Goal: Transaction & Acquisition: Obtain resource

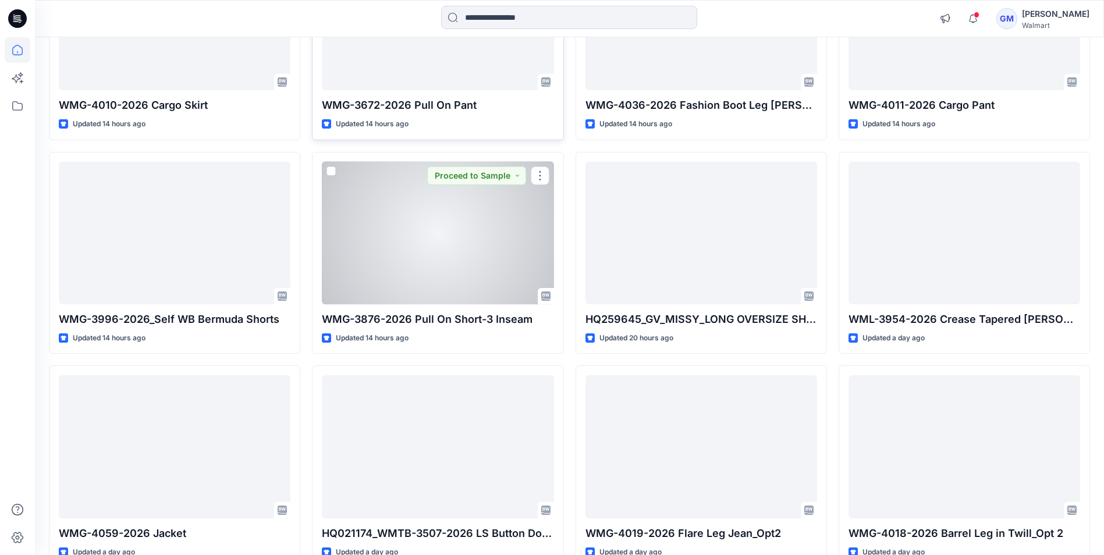
scroll to position [873, 0]
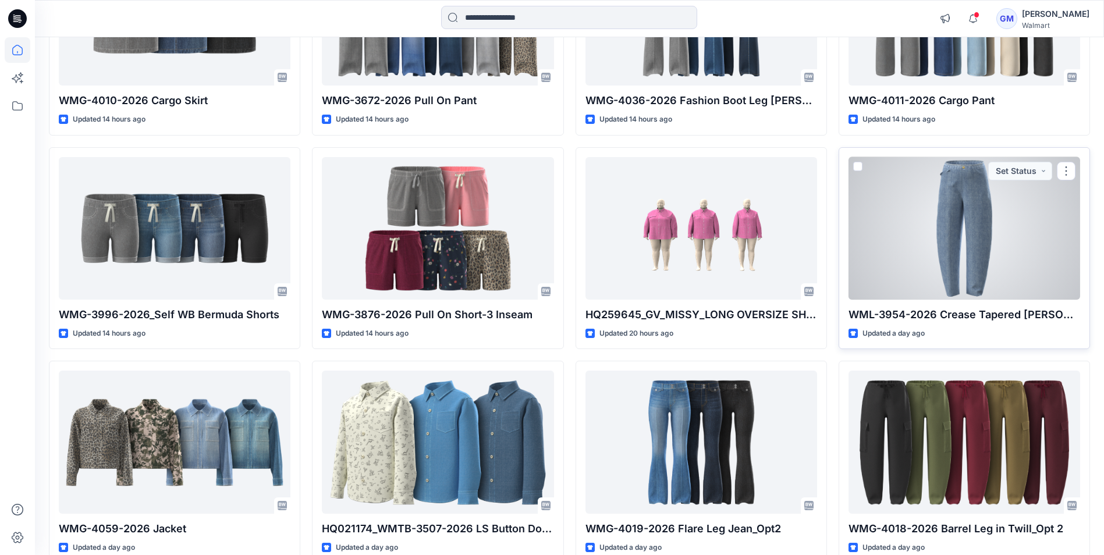
click at [964, 258] on div at bounding box center [965, 228] width 232 height 143
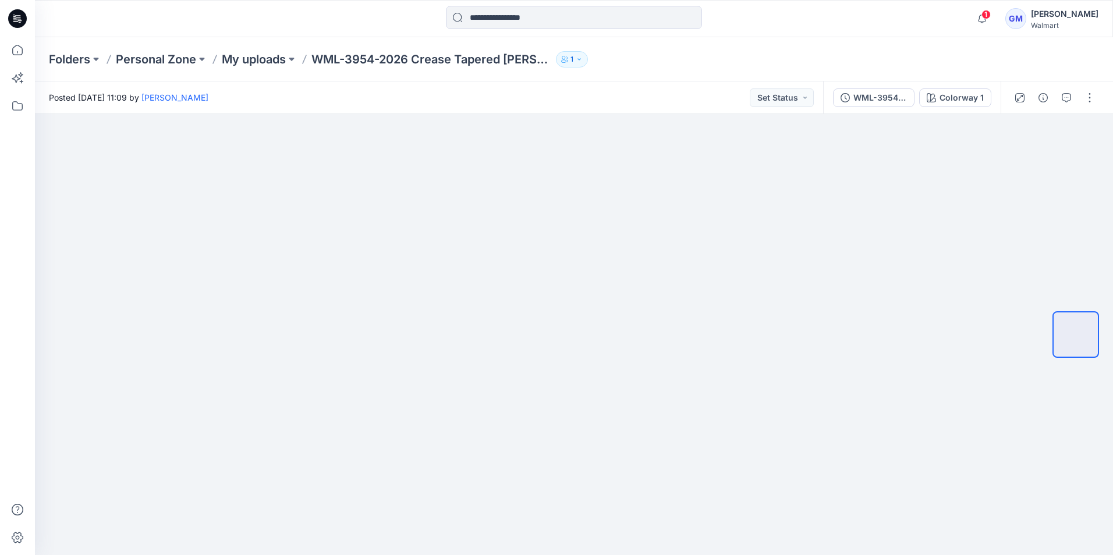
click at [18, 19] on icon at bounding box center [19, 19] width 5 height 1
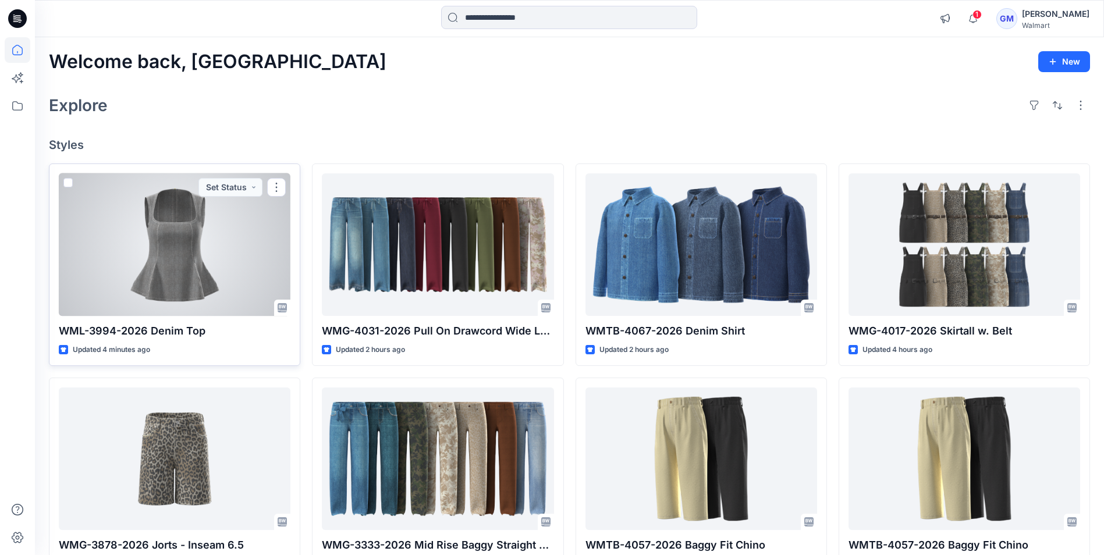
click at [171, 275] on div at bounding box center [175, 244] width 232 height 143
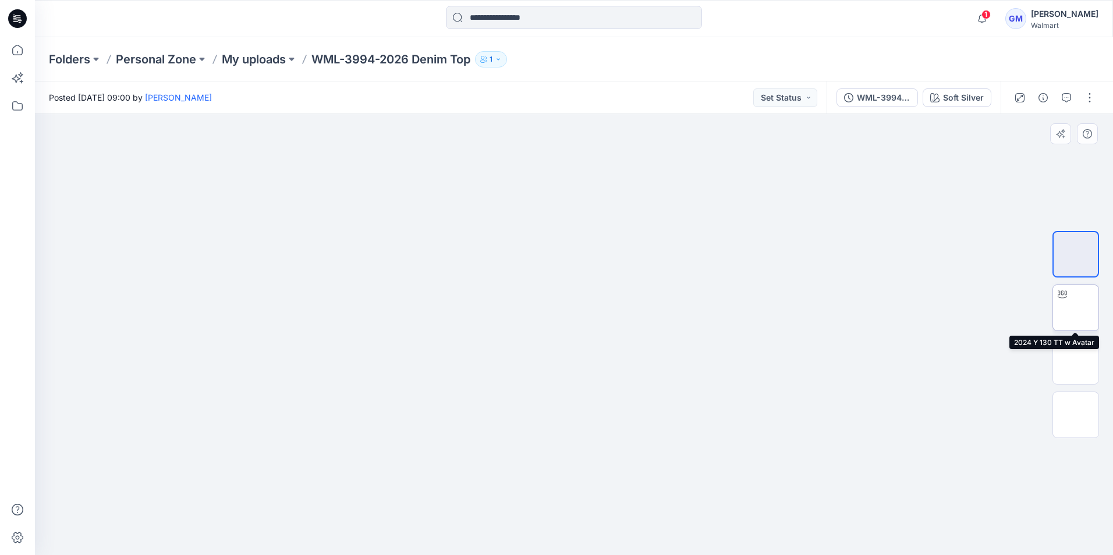
click at [1076, 308] on img at bounding box center [1076, 308] width 0 height 0
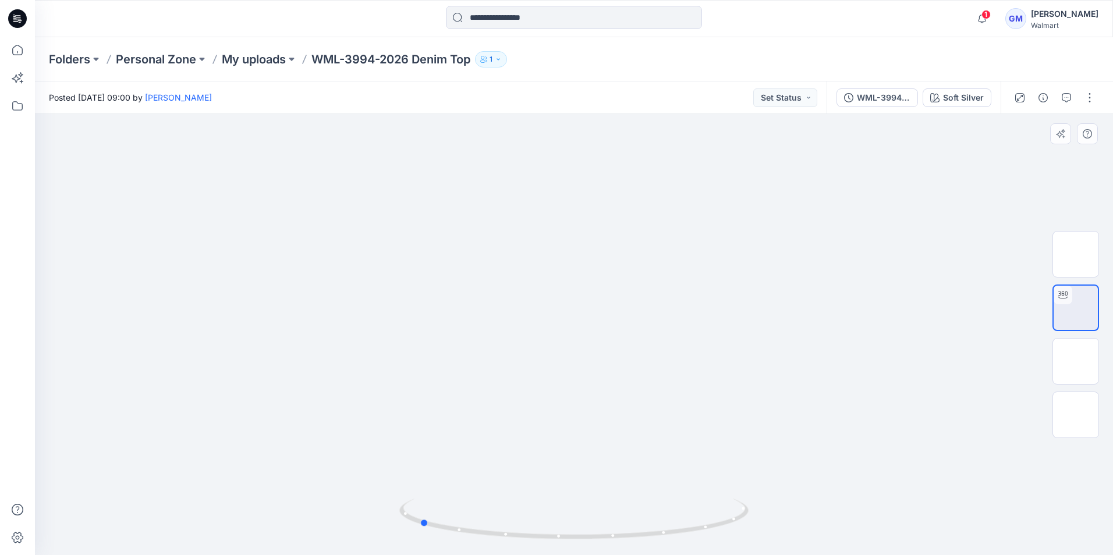
drag, startPoint x: 575, startPoint y: 540, endPoint x: 769, endPoint y: 534, distance: 194.5
click at [769, 534] on div at bounding box center [574, 334] width 1078 height 441
drag, startPoint x: 425, startPoint y: 525, endPoint x: 590, endPoint y: 541, distance: 165.6
click at [590, 541] on icon at bounding box center [575, 521] width 352 height 44
drag, startPoint x: 503, startPoint y: 273, endPoint x: 519, endPoint y: 389, distance: 117.6
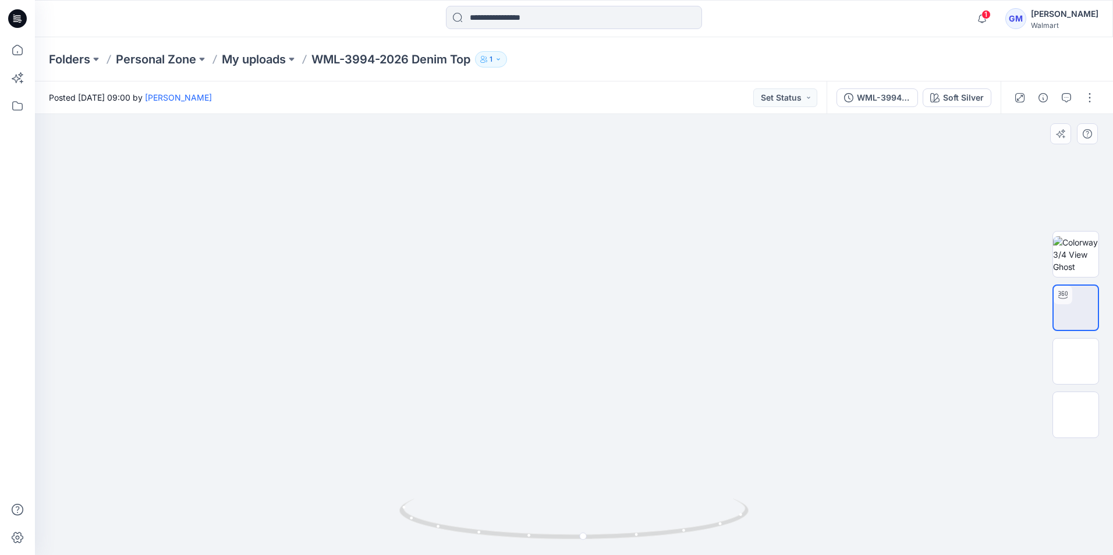
drag, startPoint x: 583, startPoint y: 536, endPoint x: 587, endPoint y: 520, distance: 16.2
click at [587, 520] on icon at bounding box center [575, 521] width 352 height 44
drag, startPoint x: 589, startPoint y: 540, endPoint x: 764, endPoint y: 526, distance: 175.8
click at [764, 526] on div at bounding box center [574, 334] width 1078 height 441
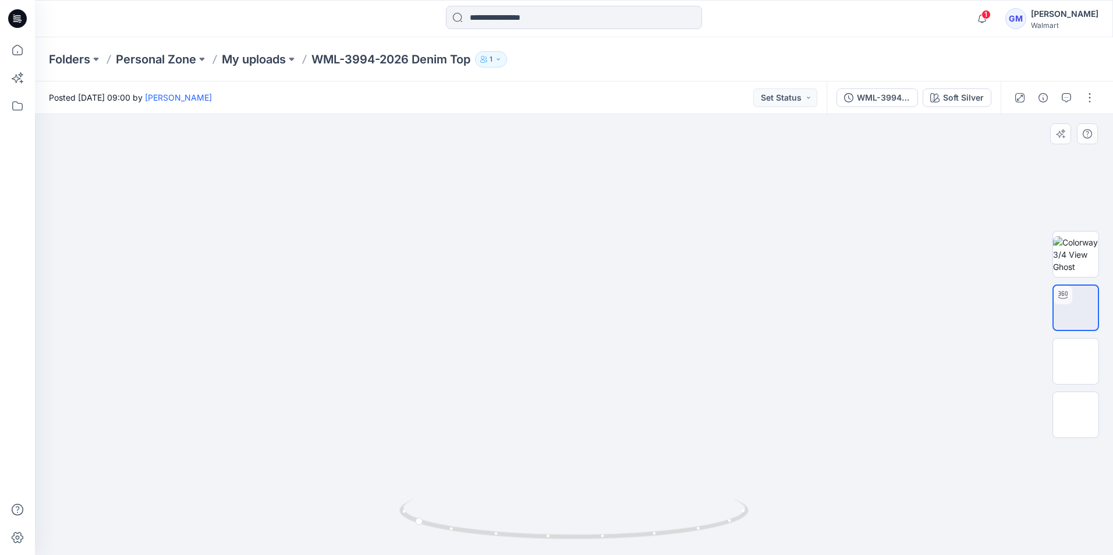
drag, startPoint x: 539, startPoint y: 450, endPoint x: 544, endPoint y: 382, distance: 68.3
click at [544, 382] on img at bounding box center [573, 299] width 957 height 957
click at [1076, 415] on img at bounding box center [1076, 415] width 0 height 0
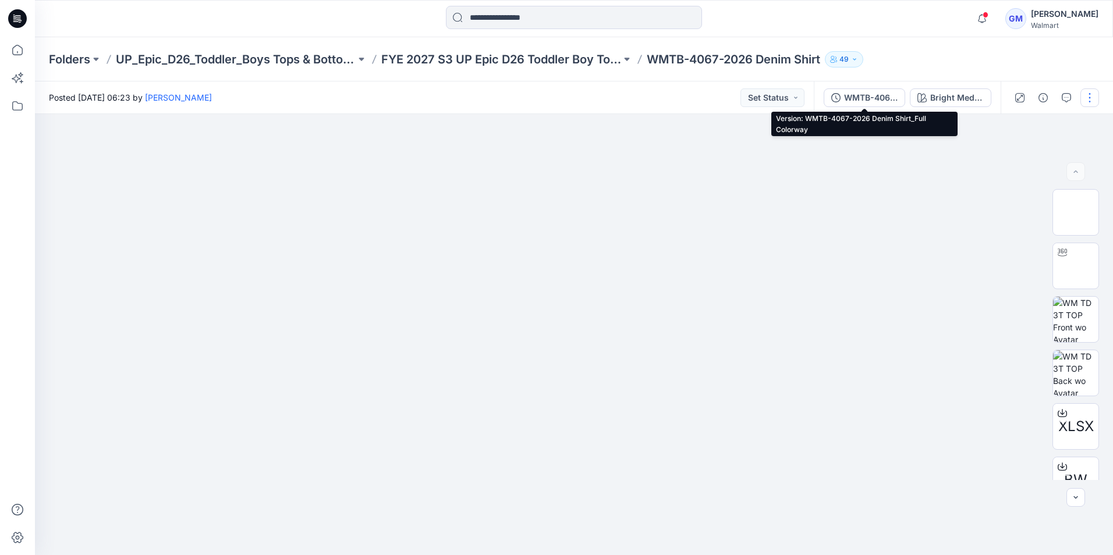
drag, startPoint x: 854, startPoint y: 100, endPoint x: 863, endPoint y: 107, distance: 11.3
click at [854, 100] on div "WMTB-4067-2026 Denim Shirt_Full Colorway" at bounding box center [871, 97] width 54 height 13
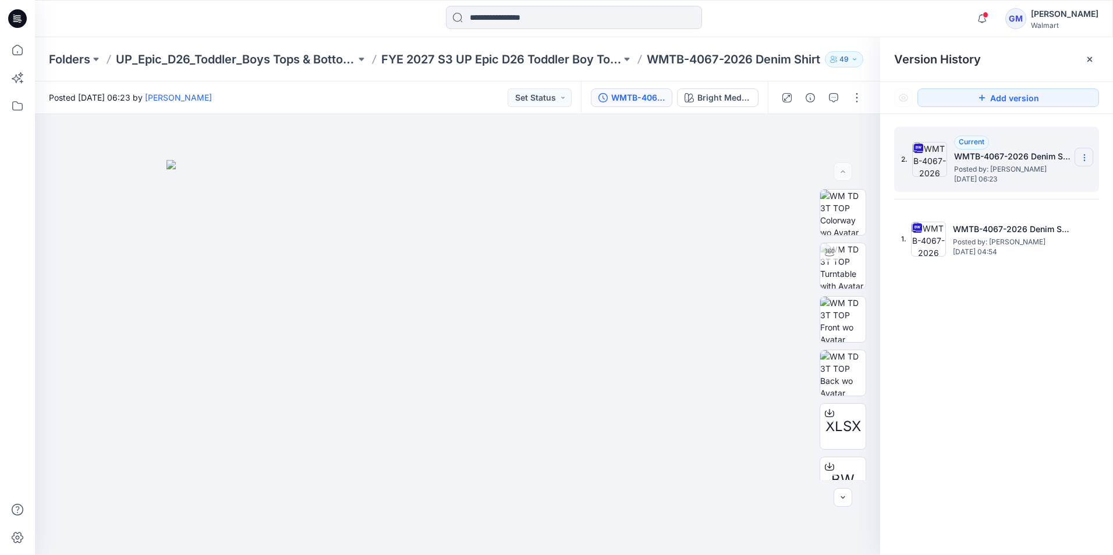
click at [1082, 157] on icon at bounding box center [1084, 157] width 9 height 9
click at [1021, 185] on span "Download Source BW File" at bounding box center [1026, 180] width 98 height 14
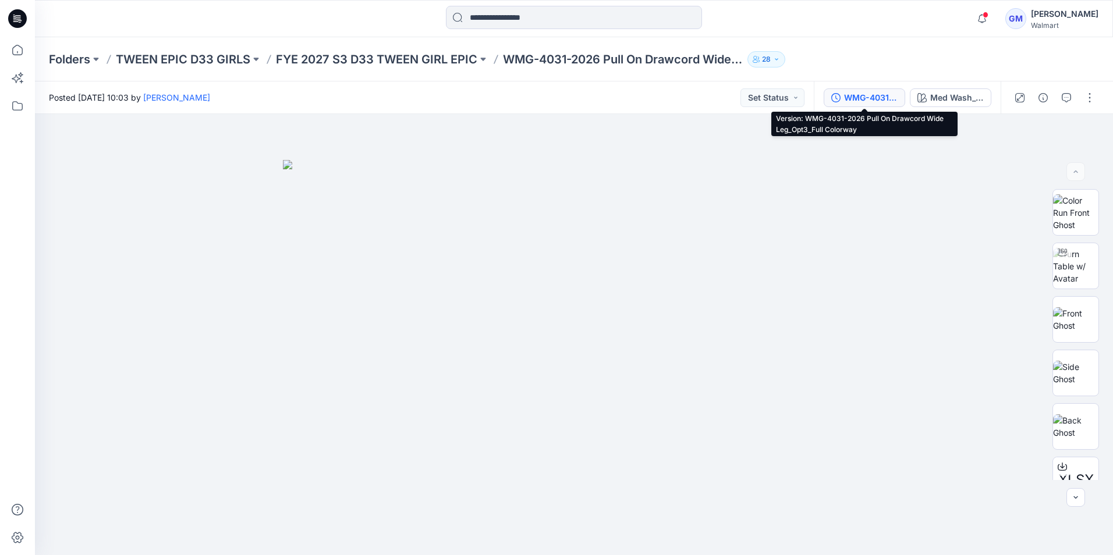
click at [884, 95] on div "WMG-4031-2026 Pull On Drawcord Wide Leg_Opt3_Full Colorway" at bounding box center [871, 97] width 54 height 13
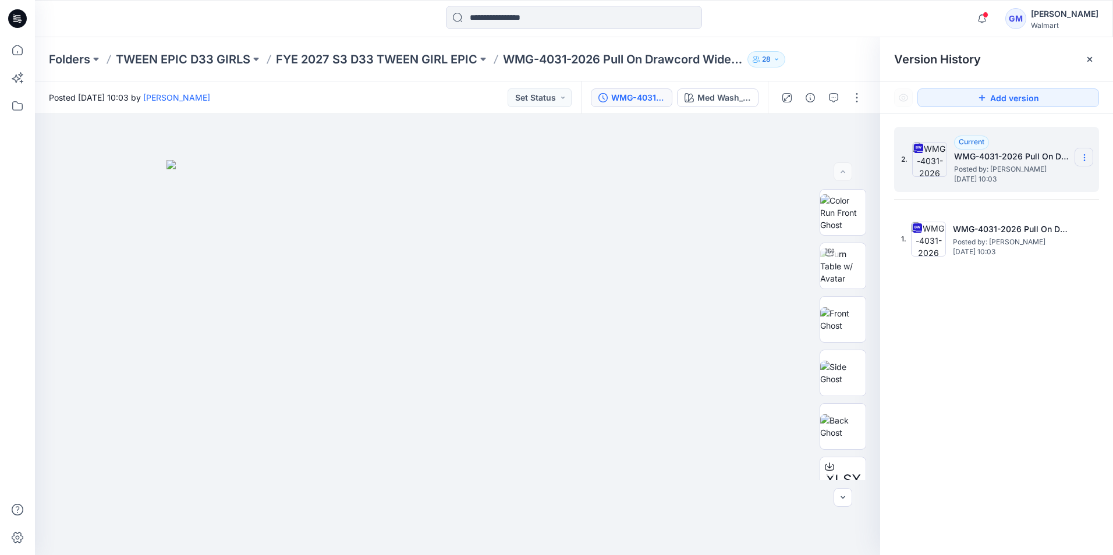
click at [1085, 154] on icon at bounding box center [1084, 157] width 9 height 9
click at [1060, 183] on span "Download Source BW File" at bounding box center [1026, 180] width 98 height 14
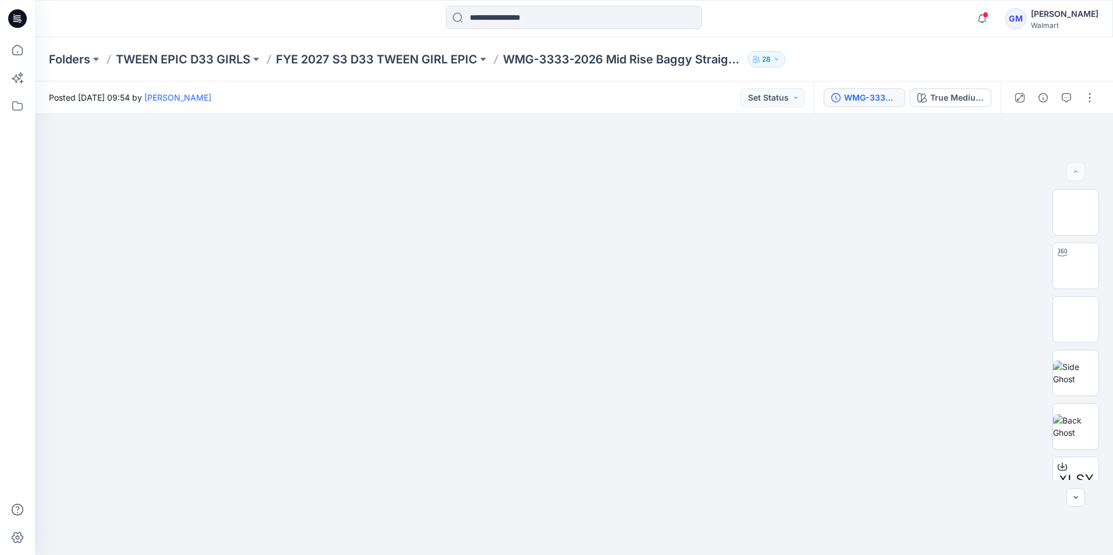
click at [868, 96] on div "WMG-3333-2025 Mid Rise Baggy Straight Pant_Full Colorway" at bounding box center [871, 97] width 54 height 13
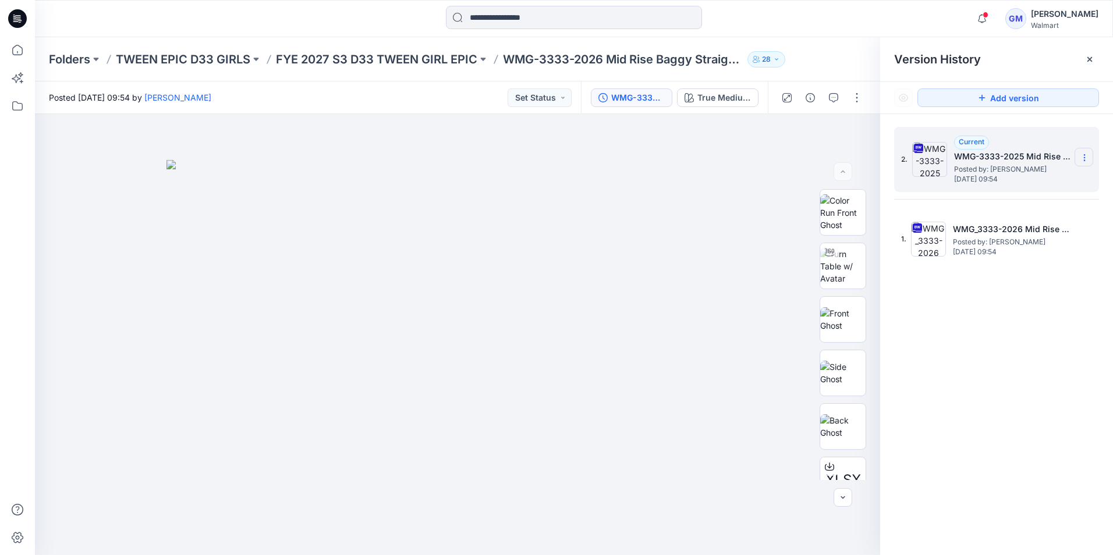
click at [1085, 153] on section at bounding box center [1084, 157] width 19 height 19
click at [1036, 181] on span "Download Source BW File" at bounding box center [1026, 180] width 98 height 14
